Goal: Information Seeking & Learning: Learn about a topic

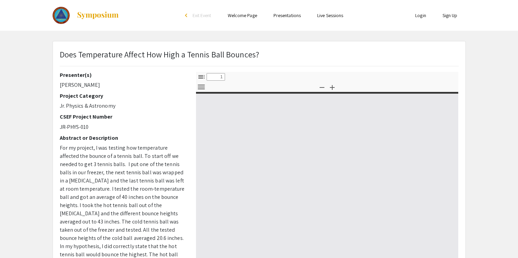
select select "custom"
type input "0"
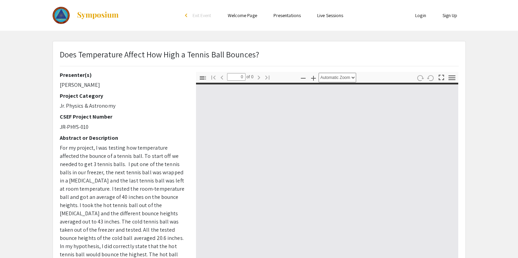
select select "custom"
type input "1"
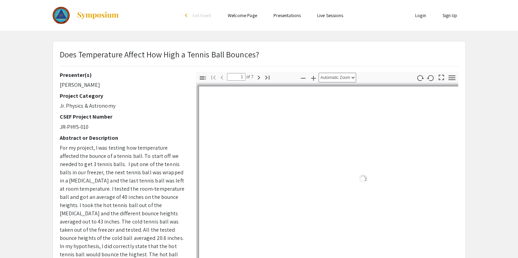
select select "auto"
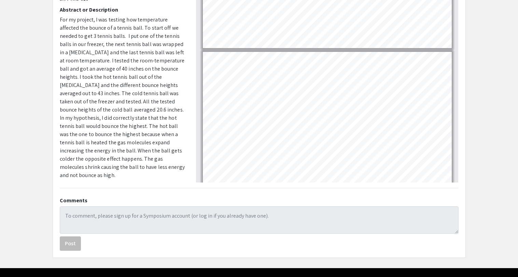
scroll to position [146, 0]
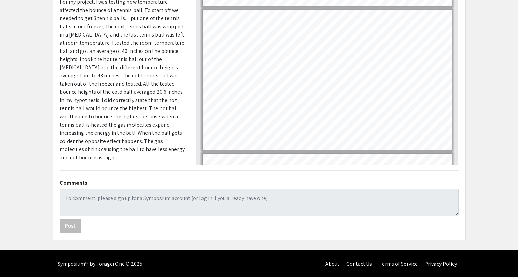
type input "4"
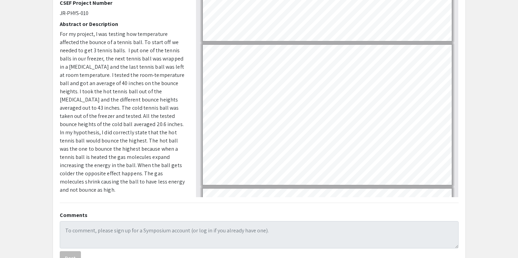
scroll to position [354, 0]
